Goal: Task Accomplishment & Management: Use online tool/utility

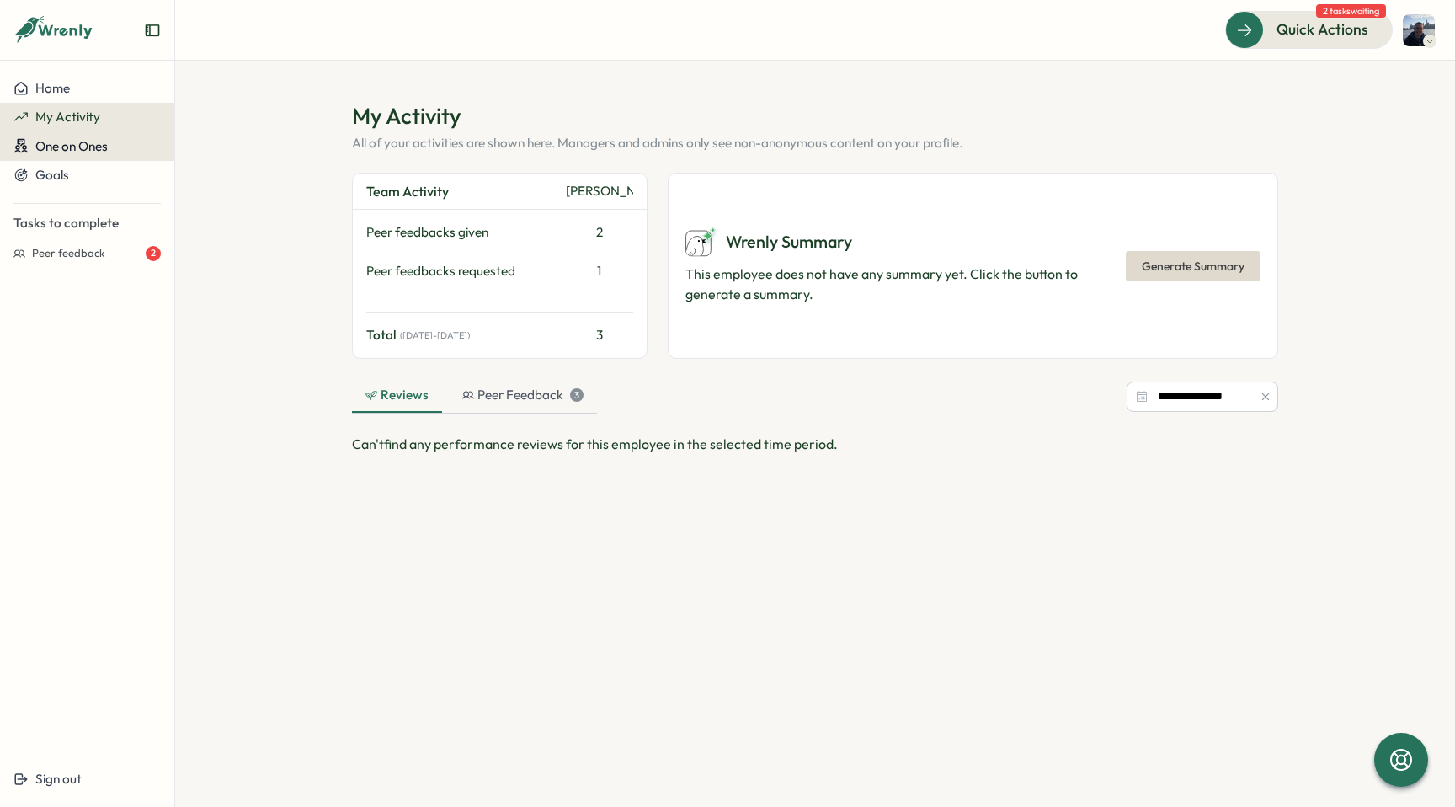
click at [86, 142] on span "One on Ones" at bounding box center [71, 146] width 72 height 16
click at [216, 144] on div "Meetings" at bounding box center [205, 146] width 52 height 19
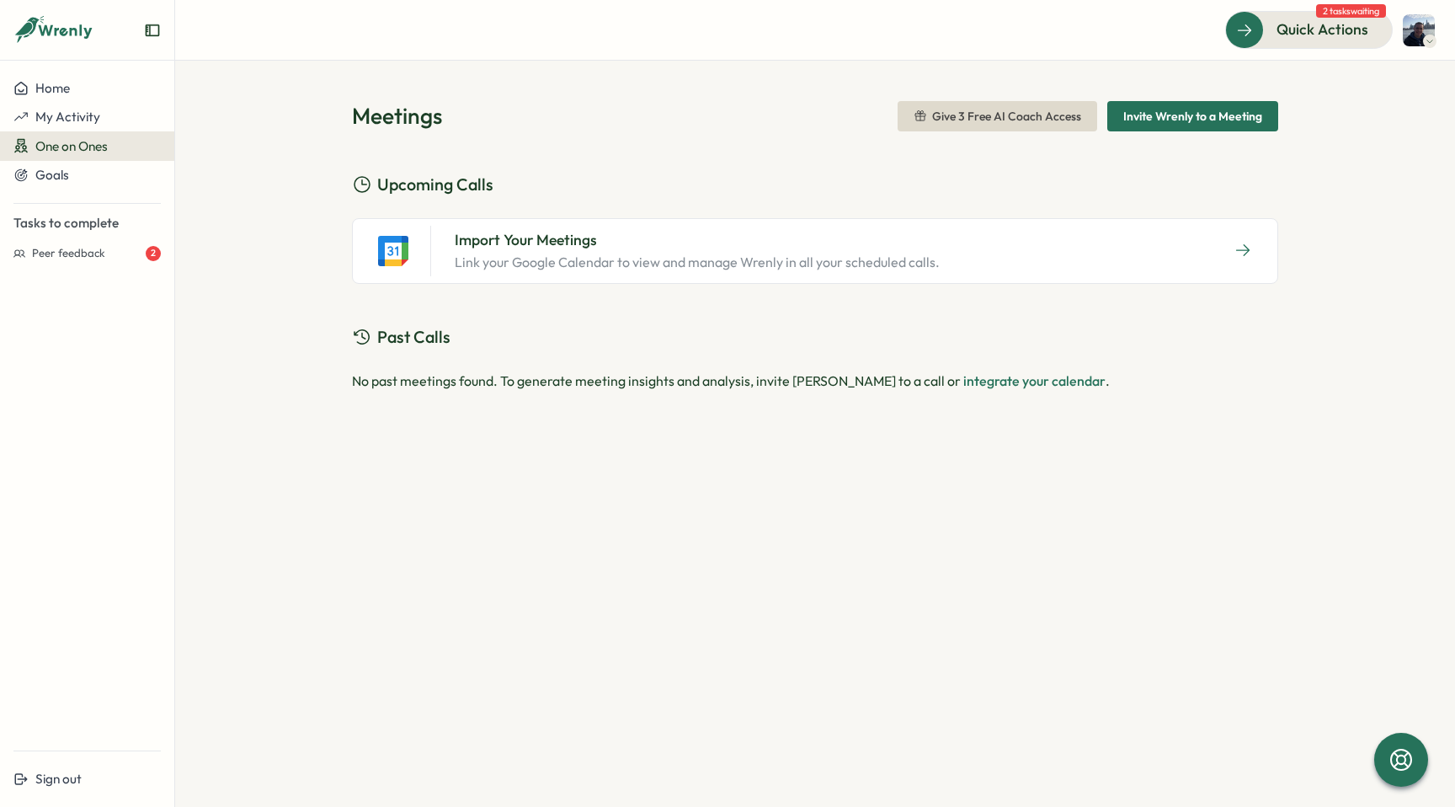
click at [398, 263] on icon at bounding box center [393, 262] width 19 height 7
click at [1240, 258] on icon "button" at bounding box center [1243, 250] width 17 height 17
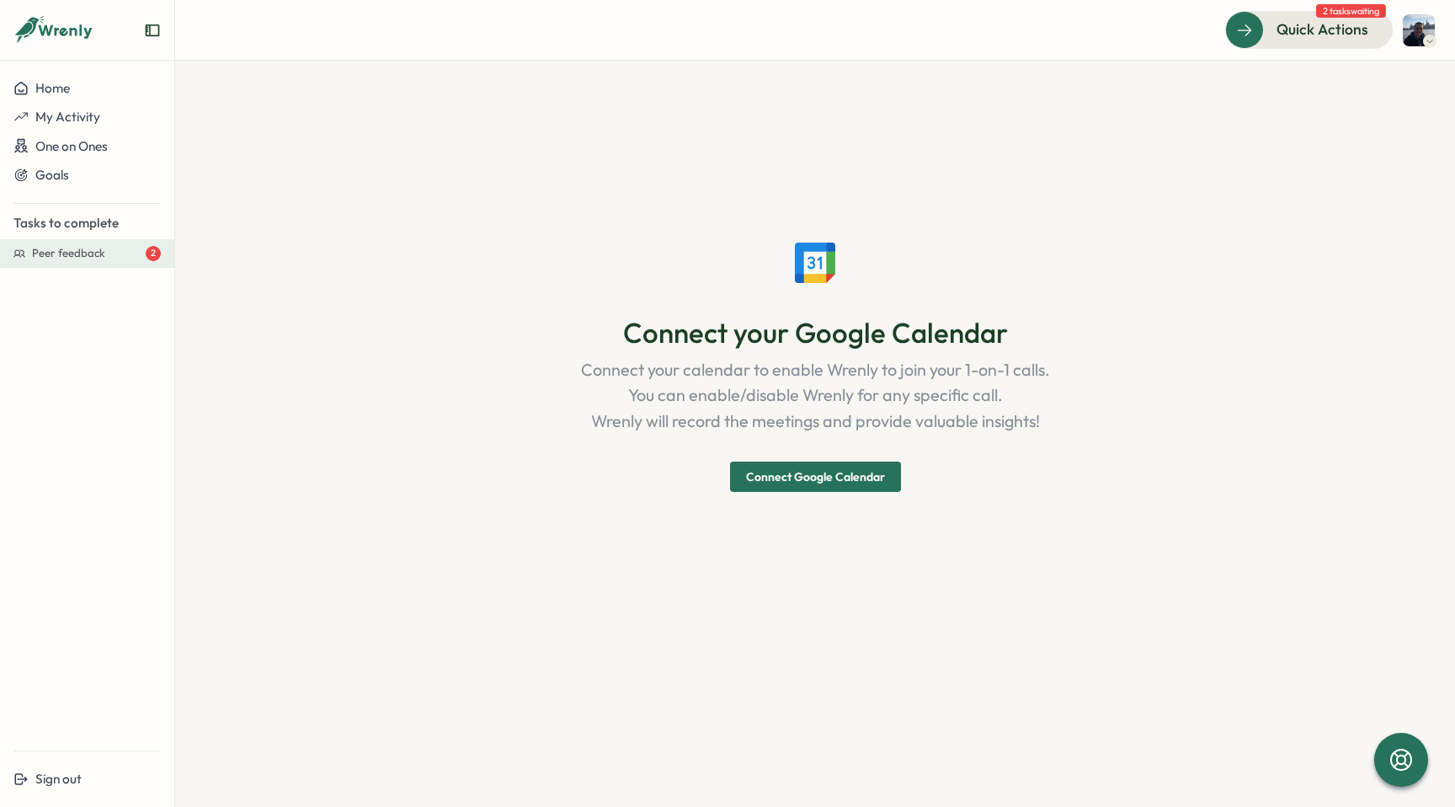
click at [65, 254] on span "Peer feedback" at bounding box center [68, 253] width 73 height 15
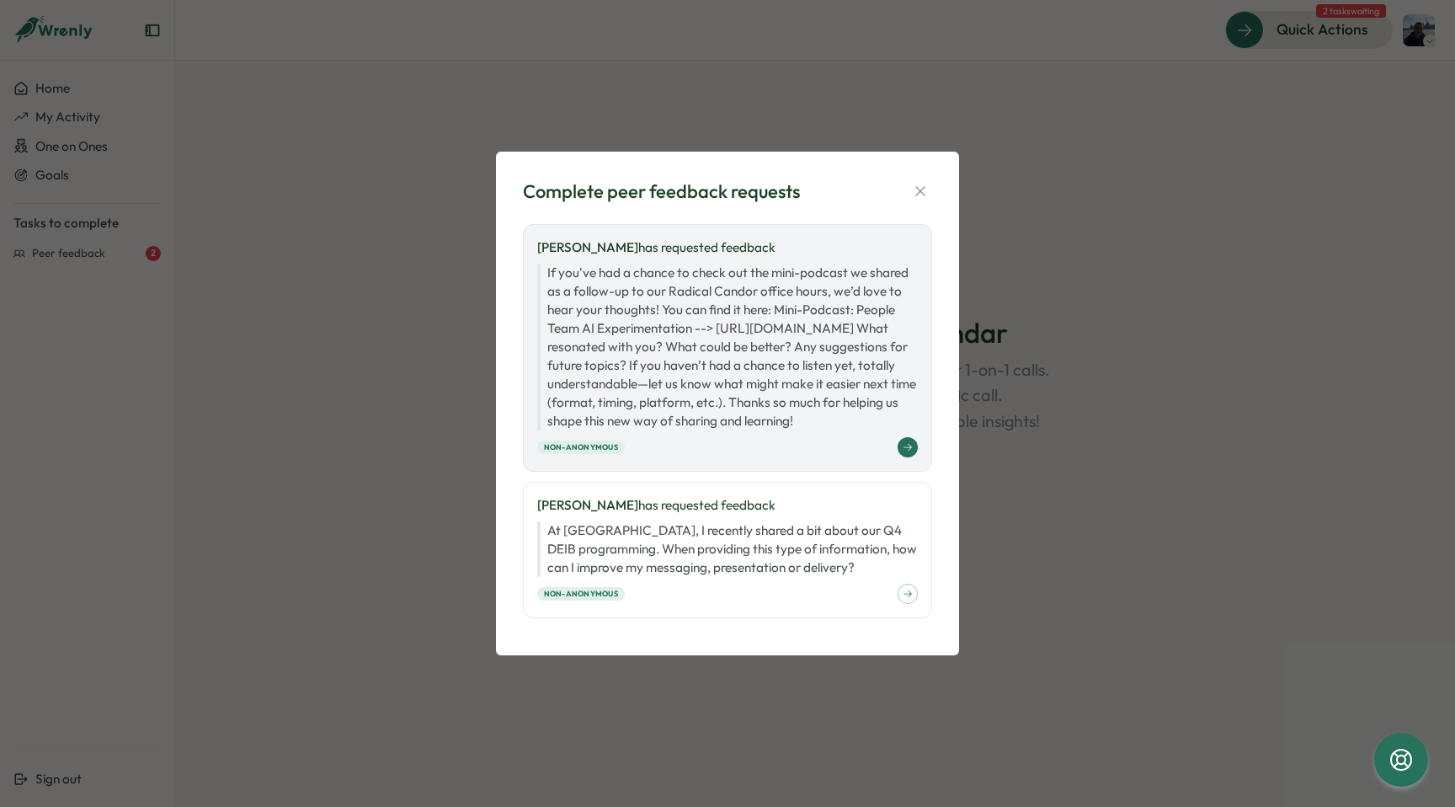
scroll to position [4, 0]
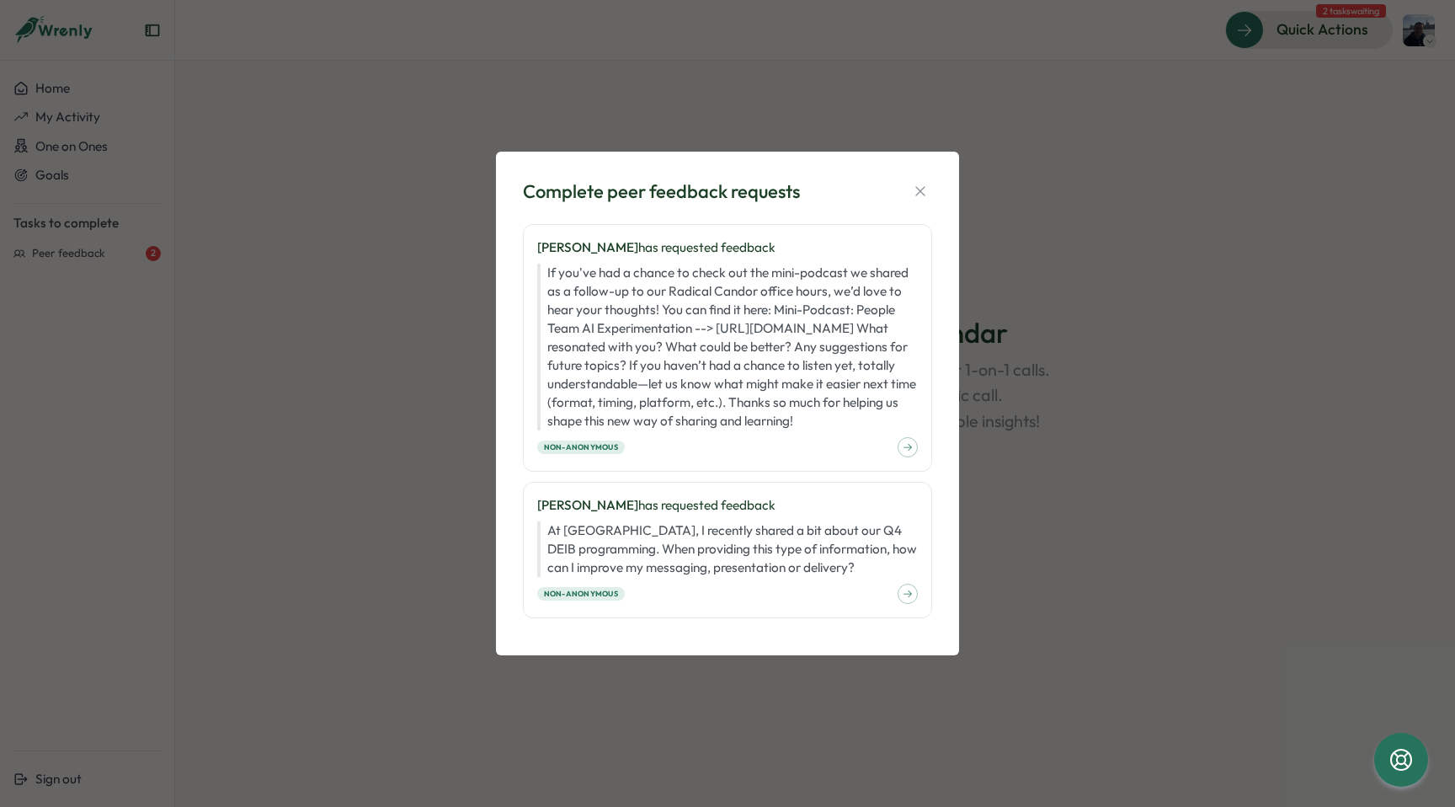
click at [1331, 280] on div "Complete peer feedback requests [PERSON_NAME] has requested feedback If you've …" at bounding box center [727, 403] width 1455 height 807
click at [928, 183] on icon "button" at bounding box center [920, 191] width 17 height 17
